Goal: Information Seeking & Learning: Learn about a topic

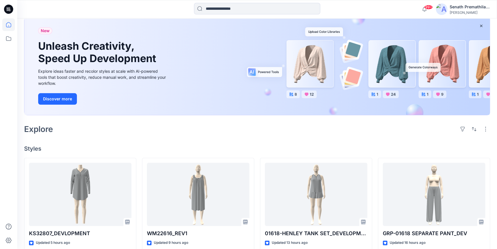
scroll to position [130, 0]
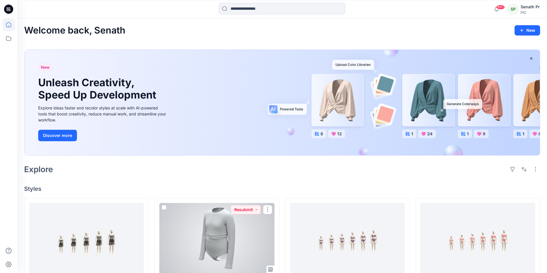
click at [234, 224] on div at bounding box center [216, 238] width 115 height 71
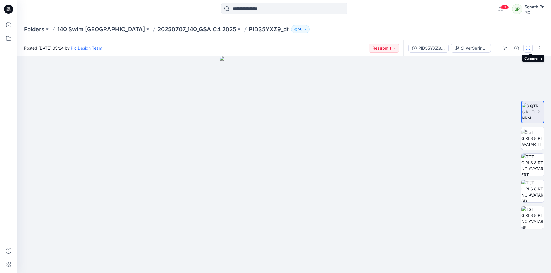
click at [530, 47] on icon "button" at bounding box center [528, 48] width 5 height 5
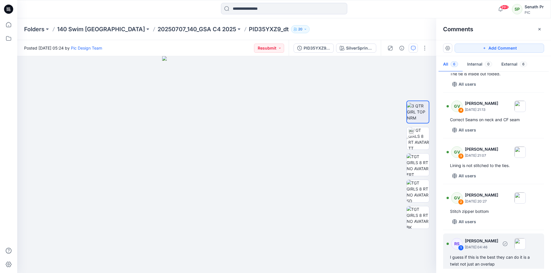
scroll to position [92, 0]
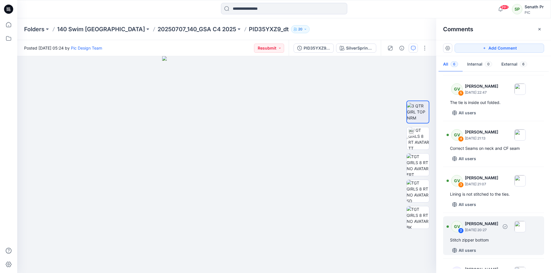
click at [485, 237] on div "Stitch zipper bottom" at bounding box center [493, 240] width 87 height 7
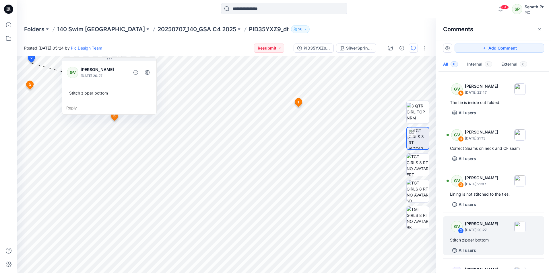
drag, startPoint x: 70, startPoint y: 67, endPoint x: 104, endPoint y: 55, distance: 36.6
click at [104, 55] on div "Posted [DATE] 05:24 by Pic Design Team Resubmit PID35YXZ9_dt_V2 SilverSprings S…" at bounding box center [284, 156] width 534 height 233
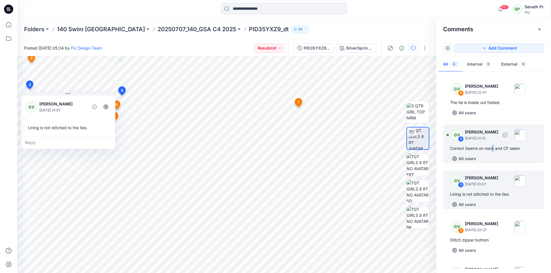
click at [482, 145] on div "Correct Seams on neck and CF seam" at bounding box center [493, 148] width 87 height 7
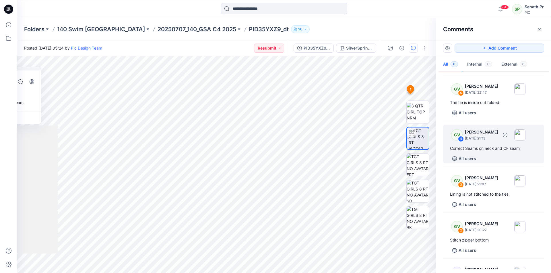
click at [506, 131] on div "GV 4 [PERSON_NAME] [DATE] 21:13 Correct Seams on neck and CF seam All users" at bounding box center [493, 144] width 101 height 39
click at [481, 136] on p "[DATE] 21:13" at bounding box center [481, 139] width 33 height 6
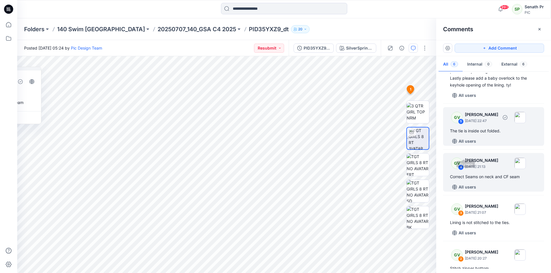
scroll to position [34, 0]
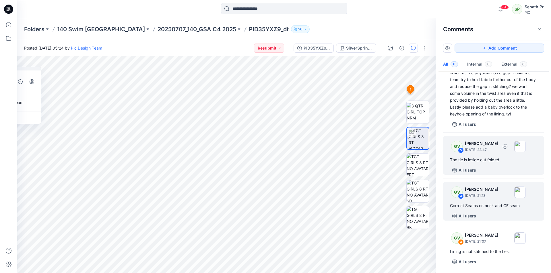
click at [489, 59] on p "[DATE] 22:47" at bounding box center [481, 56] width 33 height 6
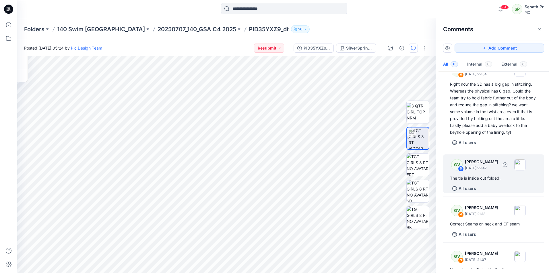
scroll to position [6, 0]
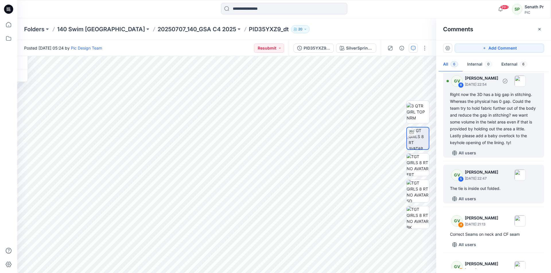
click at [492, 113] on div "Right now the 3D has a big gap in stitching. Whereas the physical has 0 gap. Co…" at bounding box center [493, 118] width 87 height 55
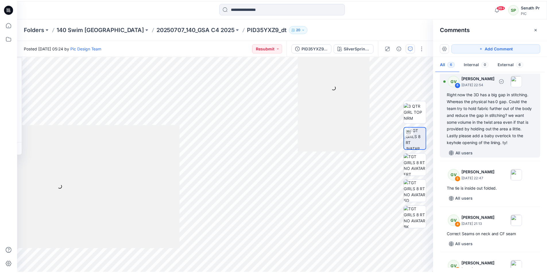
scroll to position [3, 0]
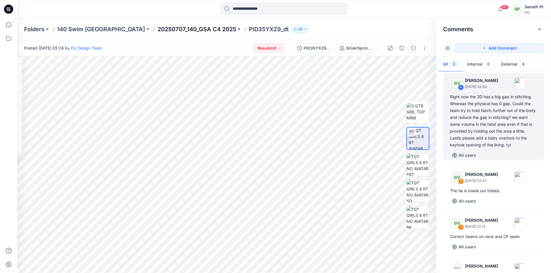
click at [158, 30] on p "20250707_140_GSA C4 2025" at bounding box center [197, 29] width 79 height 8
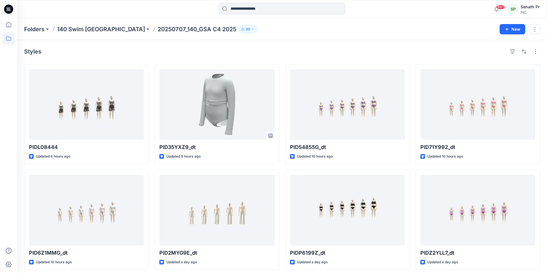
click at [9, 8] on icon at bounding box center [8, 9] width 9 height 9
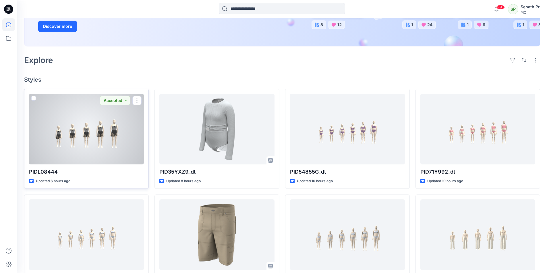
scroll to position [115, 0]
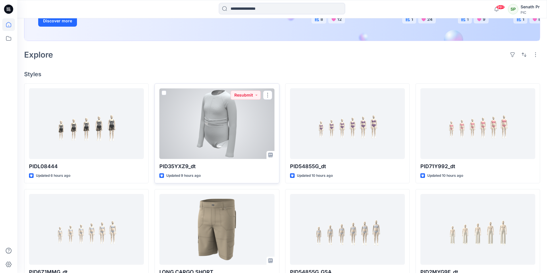
click at [233, 108] on div at bounding box center [216, 123] width 115 height 71
